Goal: Task Accomplishment & Management: Manage account settings

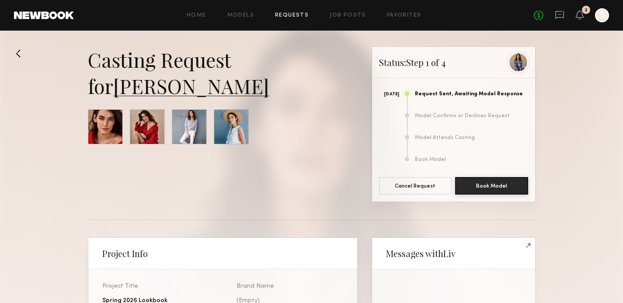
click at [300, 14] on link "Requests" at bounding box center [292, 16] width 34 height 6
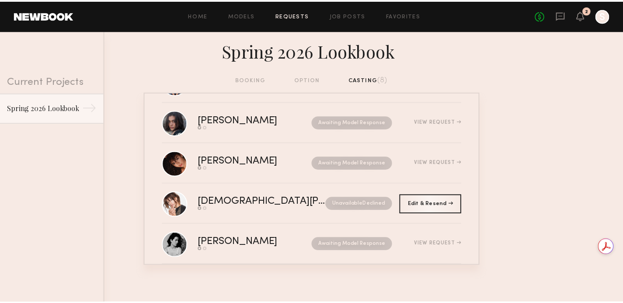
scroll to position [182, 0]
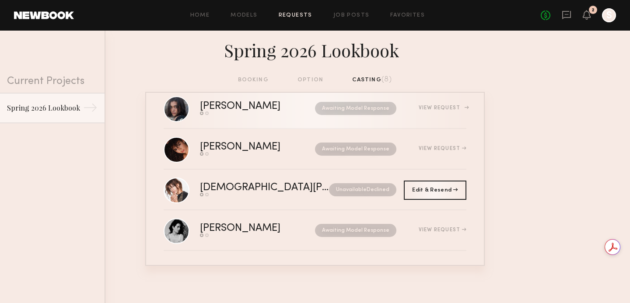
click at [298, 107] on div "Awaiting Model Response" at bounding box center [347, 108] width 99 height 13
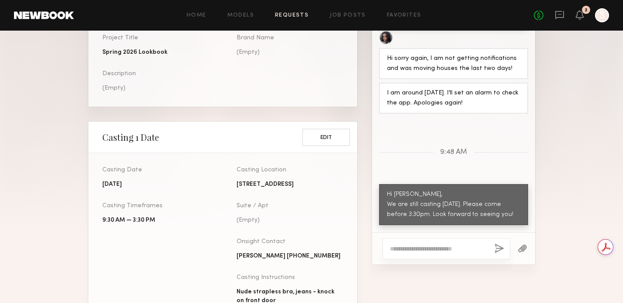
scroll to position [253, 0]
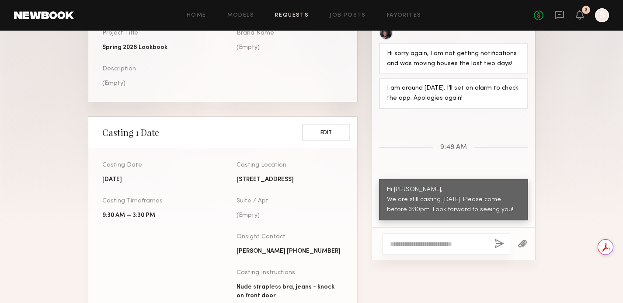
click at [419, 244] on textarea at bounding box center [439, 244] width 98 height 9
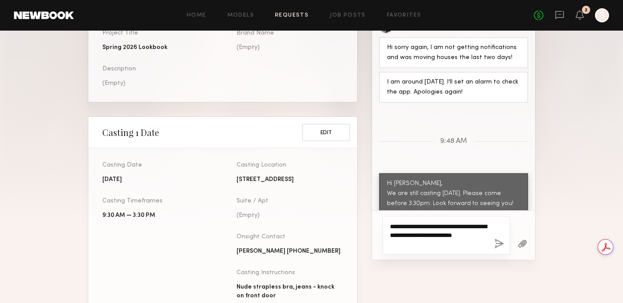
type textarea "**********"
click at [500, 244] on button "button" at bounding box center [500, 244] width 10 height 11
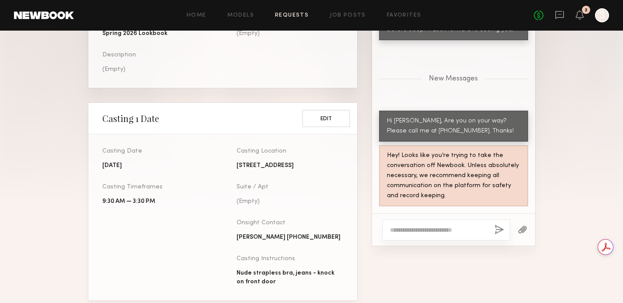
scroll to position [270, 0]
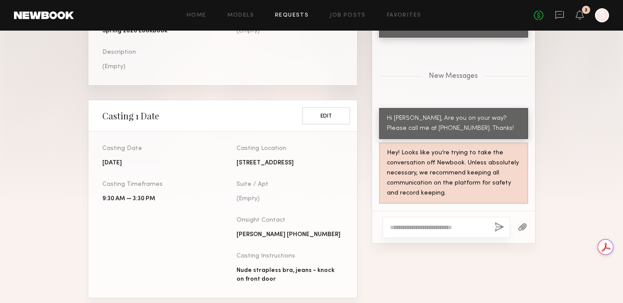
click at [415, 227] on textarea at bounding box center [439, 227] width 98 height 9
click at [408, 226] on textarea at bounding box center [439, 227] width 98 height 9
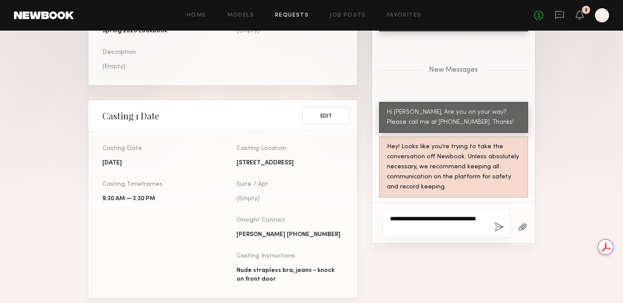
type textarea "**********"
click at [500, 226] on button "button" at bounding box center [500, 227] width 10 height 11
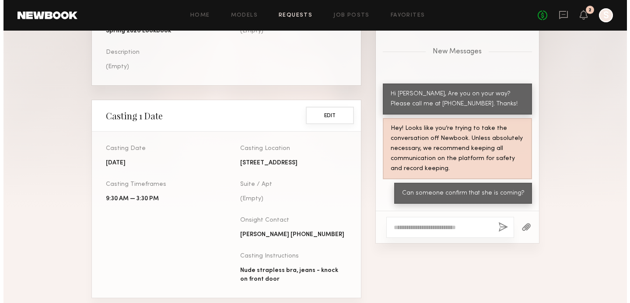
scroll to position [0, 0]
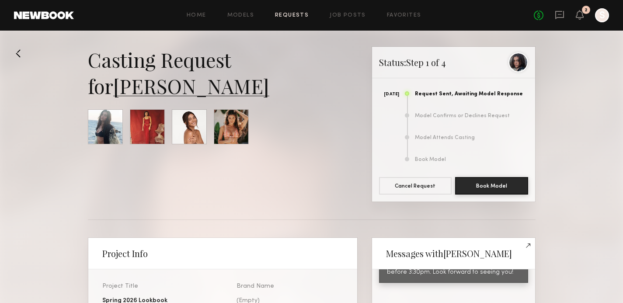
click at [293, 15] on link "Requests" at bounding box center [292, 16] width 34 height 6
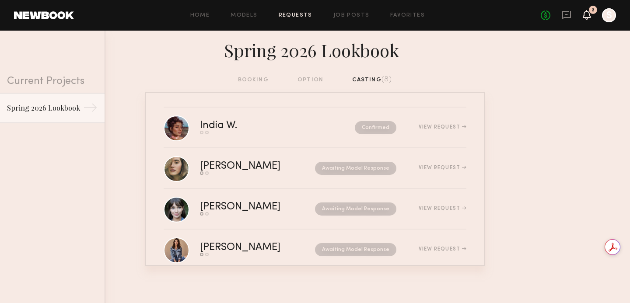
click at [589, 15] on icon at bounding box center [586, 14] width 7 height 6
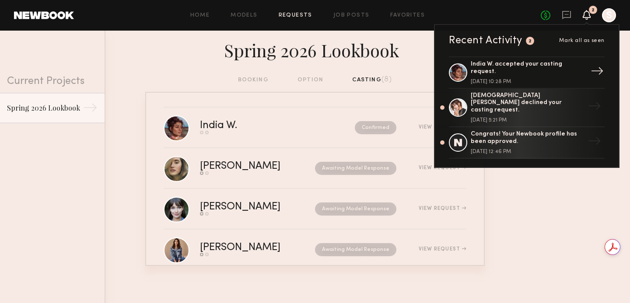
click at [533, 73] on div "India W. accepted your casting request. August 11, 2025 @ 10:28 PM" at bounding box center [527, 73] width 114 height 24
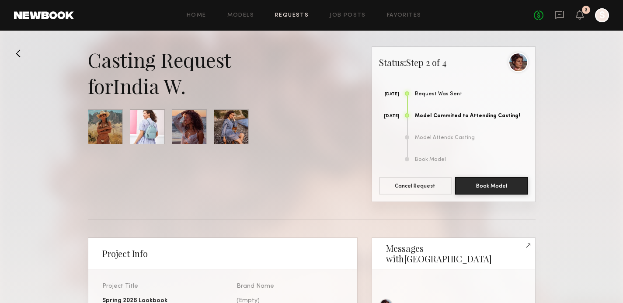
click at [154, 88] on link "India W." at bounding box center [149, 86] width 73 height 26
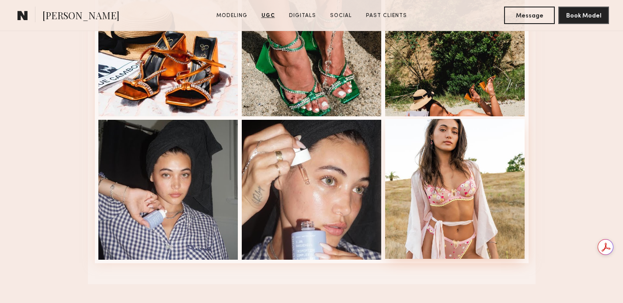
scroll to position [1757, 0]
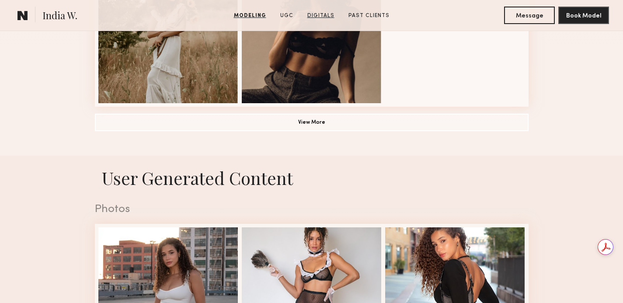
scroll to position [738, 0]
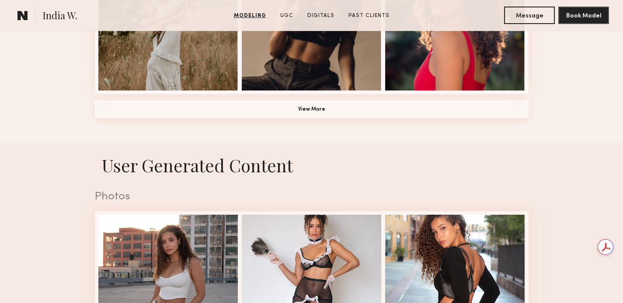
click at [319, 111] on button "View More" at bounding box center [312, 109] width 434 height 17
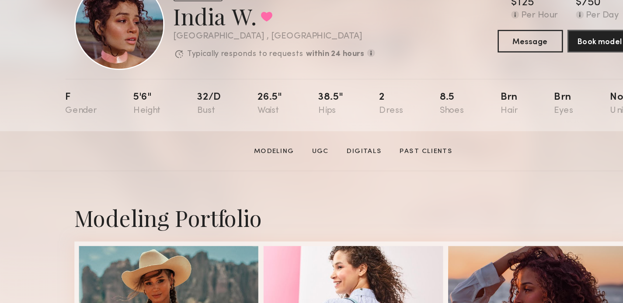
scroll to position [0, 0]
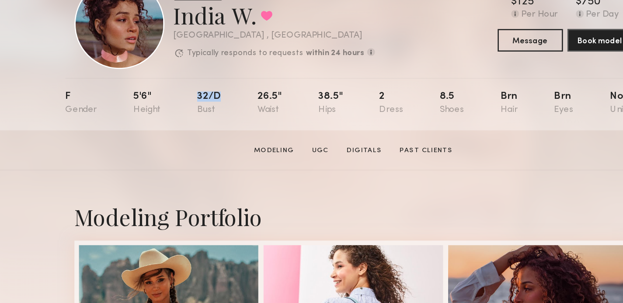
drag, startPoint x: 207, startPoint y: 143, endPoint x: 188, endPoint y: 140, distance: 19.4
click at [188, 140] on nb-model-profile-props "F 5'6" 32/d 26.5" 38.5" 2 8.5 Brn Brn No" at bounding box center [312, 148] width 448 height 41
click at [190, 180] on section "India W. Modeling UGC Digitals Past Clients Message Book Model" at bounding box center [311, 184] width 623 height 31
click at [405, 225] on div "Modeling Portfolio" at bounding box center [312, 235] width 434 height 23
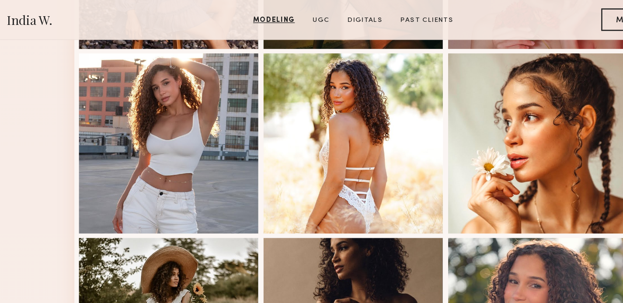
scroll to position [491, 0]
